Goal: Information Seeking & Learning: Learn about a topic

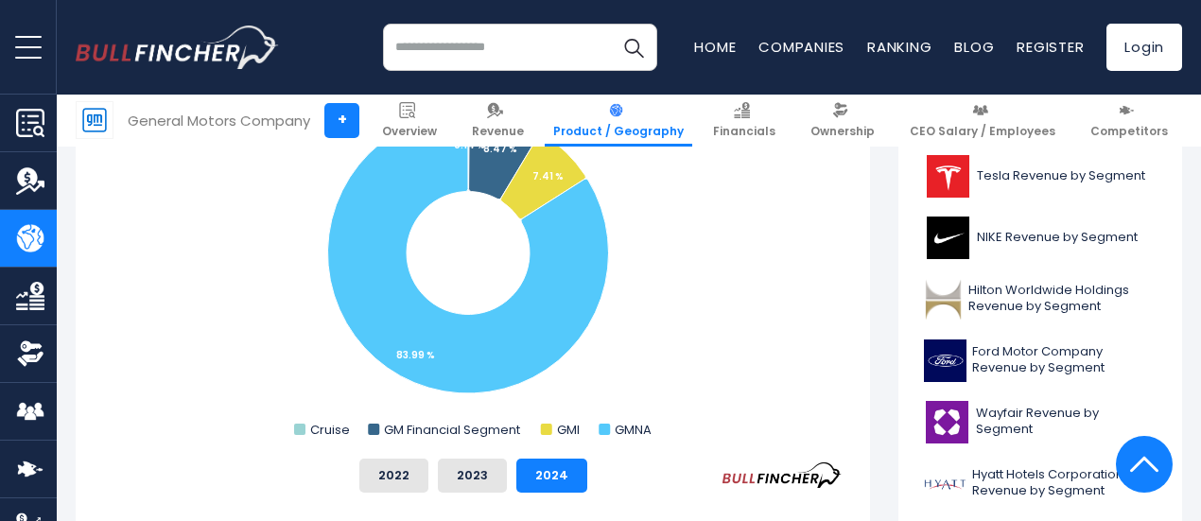
scroll to position [618, 0]
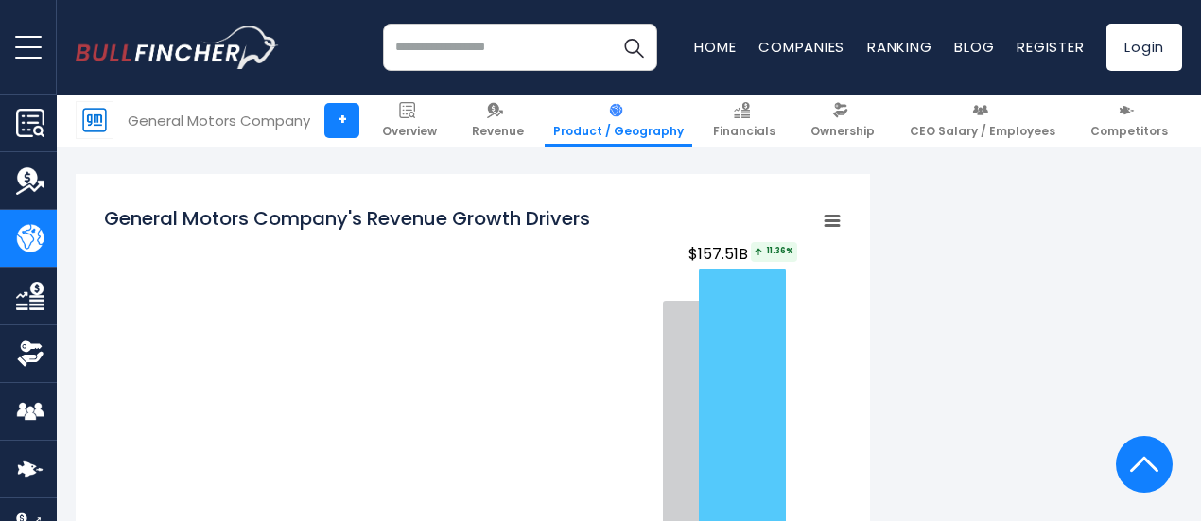
scroll to position [2213, 0]
drag, startPoint x: 308, startPoint y: 295, endPoint x: 239, endPoint y: 323, distance: 74.6
click at [239, 323] on rect "General Motors Company's Revenue Growth Drivers" at bounding box center [473, 431] width 738 height 473
drag, startPoint x: 373, startPoint y: 349, endPoint x: 270, endPoint y: 297, distance: 114.6
click at [270, 297] on rect "General Motors Company's Revenue Growth Drivers" at bounding box center [473, 431] width 738 height 473
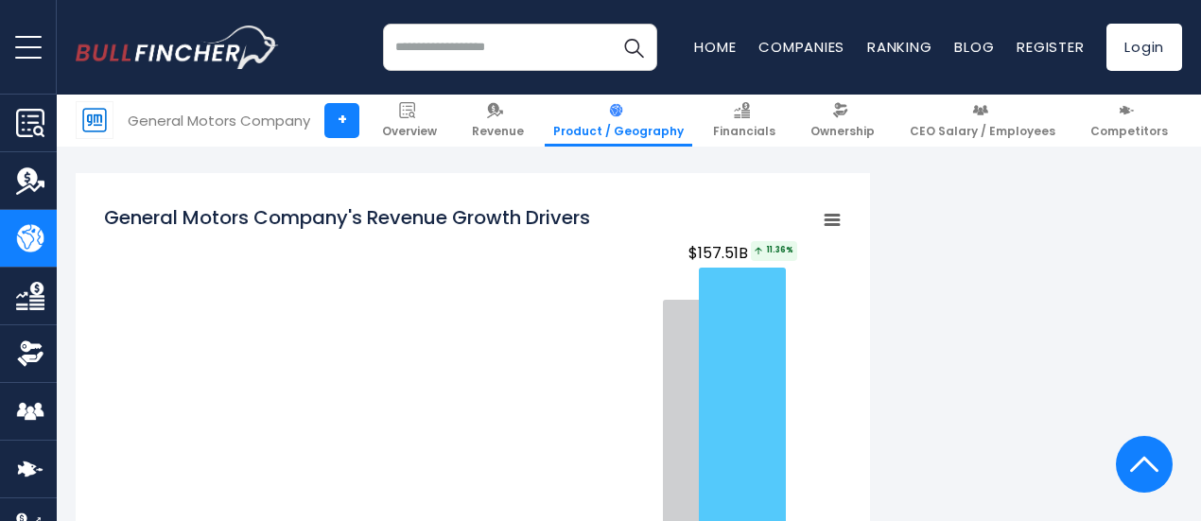
click at [826, 215] on icon "General Motors Company's Revenue Growth Drivers" at bounding box center [832, 219] width 13 height 9
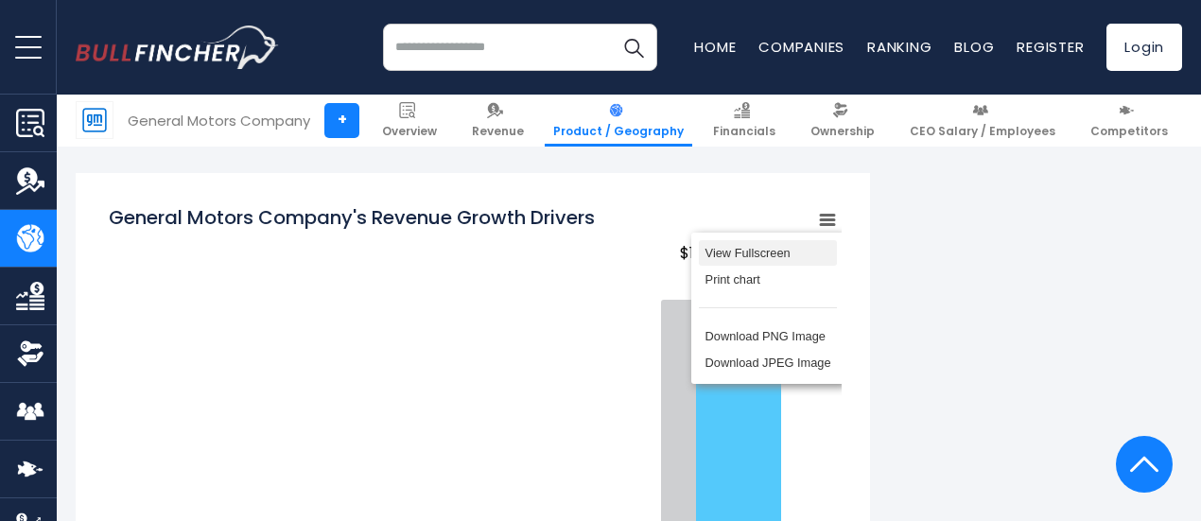
click at [736, 240] on li "View Fullscreen" at bounding box center [768, 253] width 138 height 26
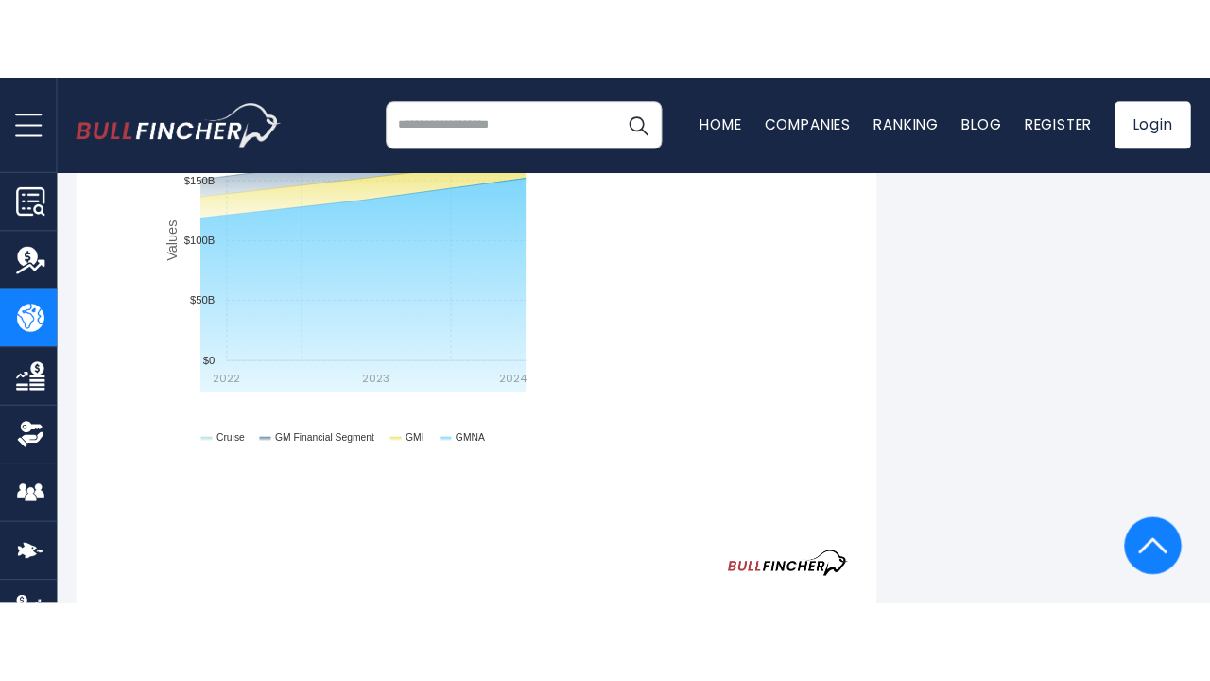
scroll to position [0, 0]
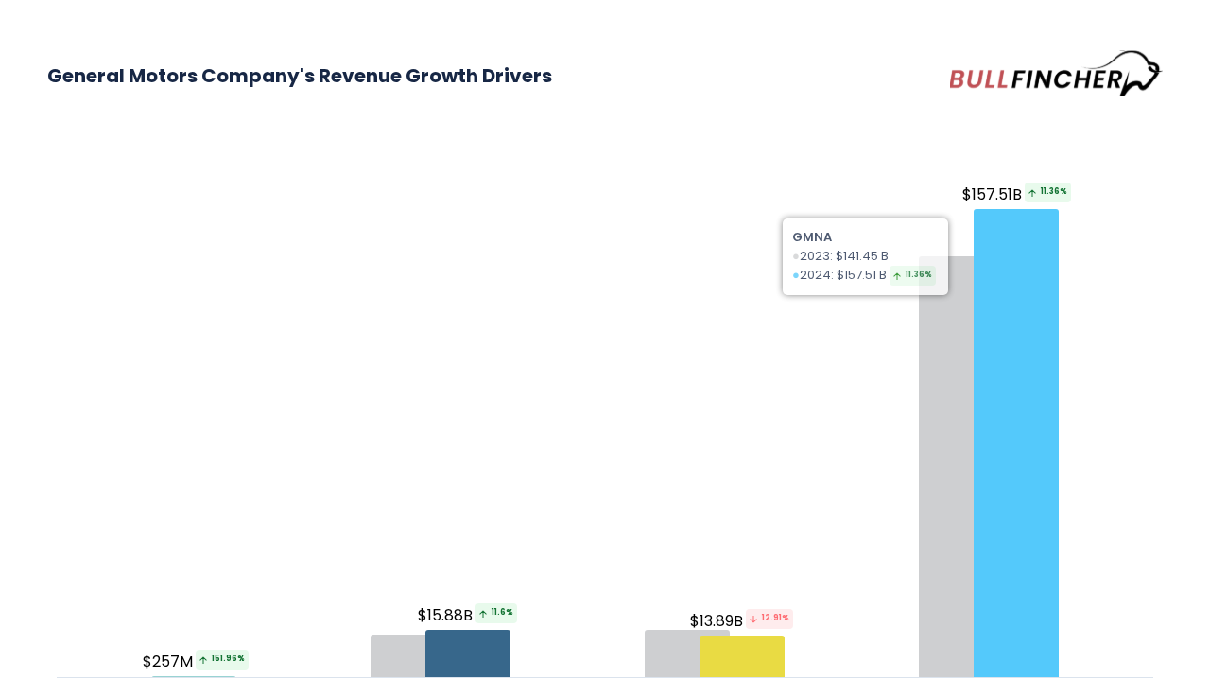
click at [890, 84] on h3 "General Motors Company's Revenue Growth Drivers" at bounding box center [605, 75] width 1116 height 57
click at [562, 45] on div "General Motors Company's Revenue Growth Drivers Created with Highcharts 12.1.2 …" at bounding box center [605, 340] width 1210 height 681
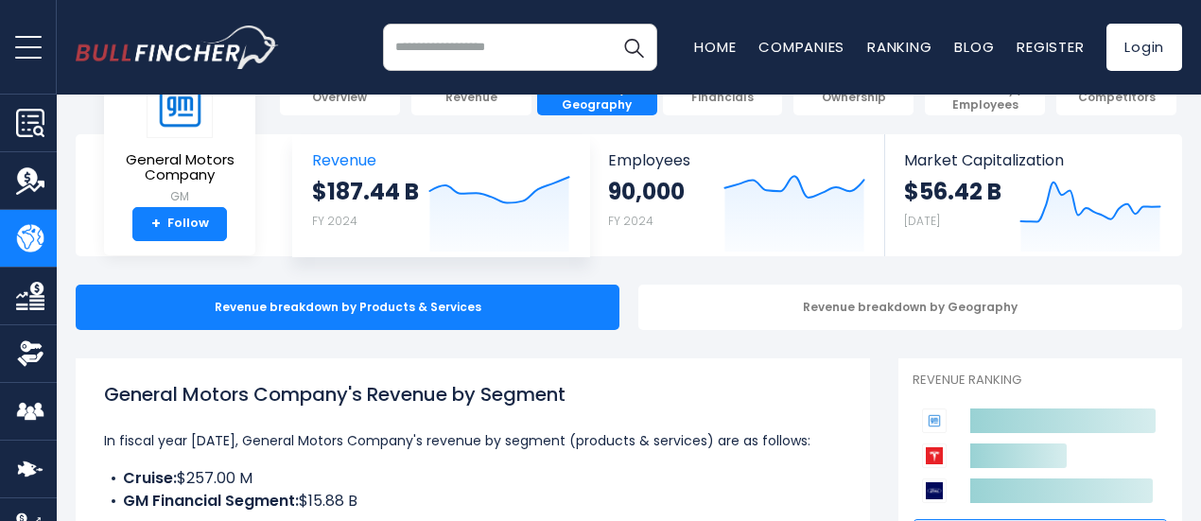
scroll to position [62, 0]
